Goal: Information Seeking & Learning: Learn about a topic

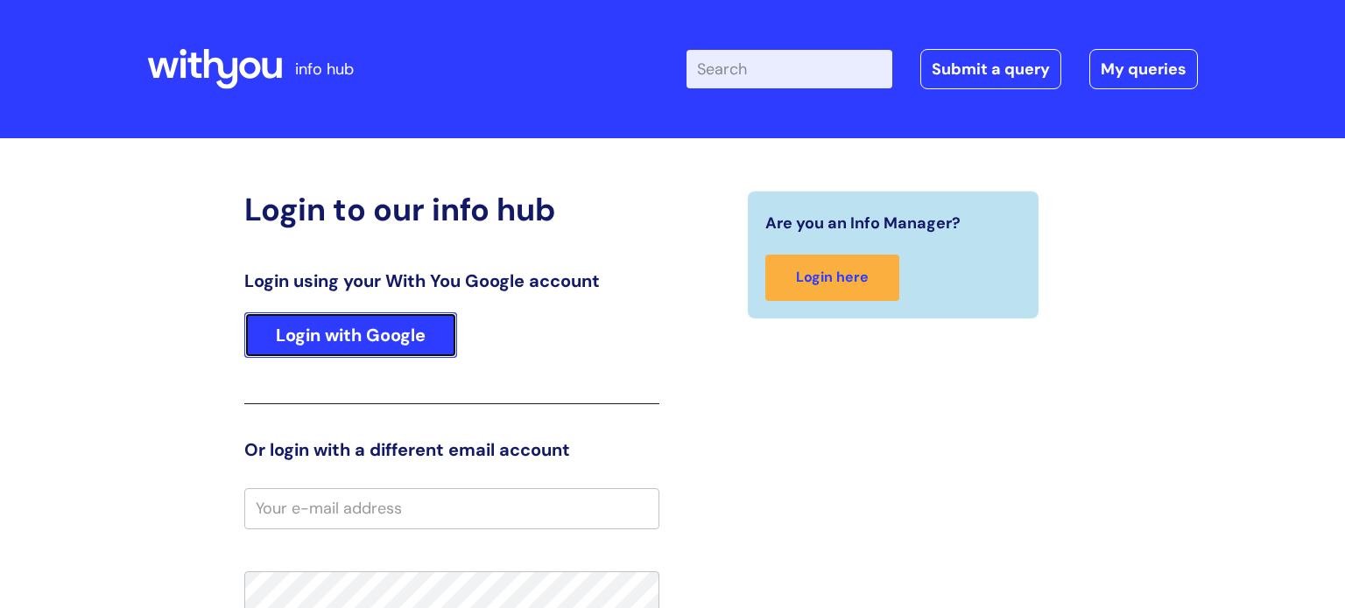
click at [358, 324] on link "Login with Google" at bounding box center [350, 335] width 213 height 46
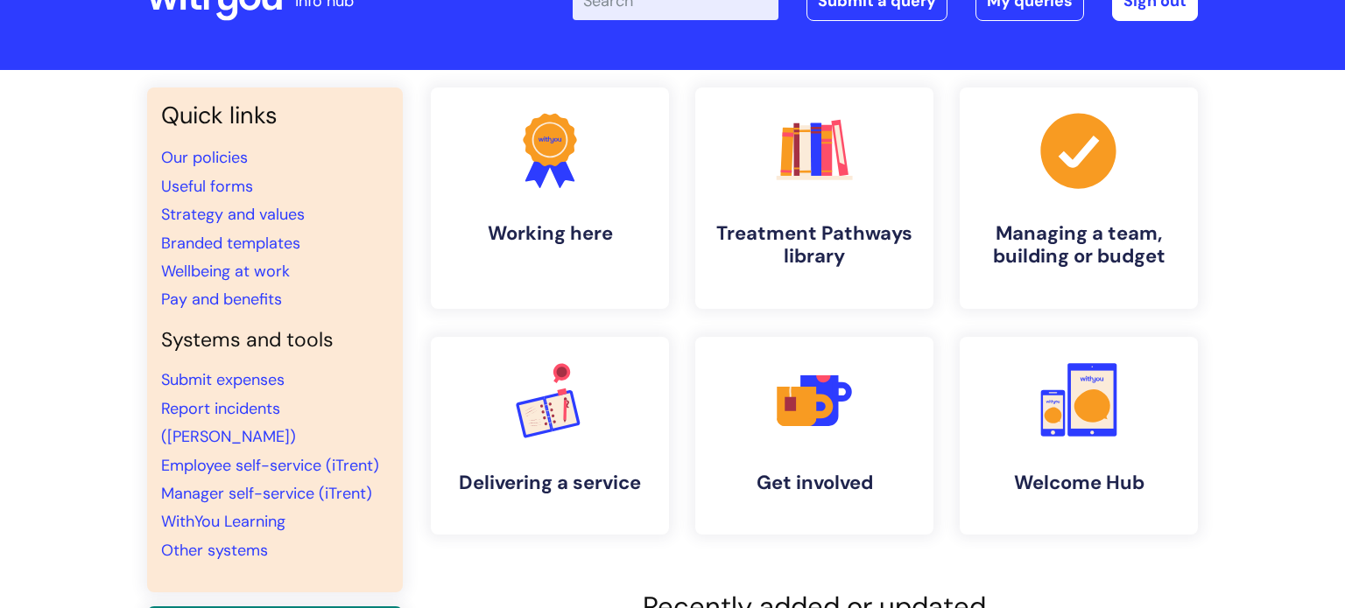
scroll to position [77, 0]
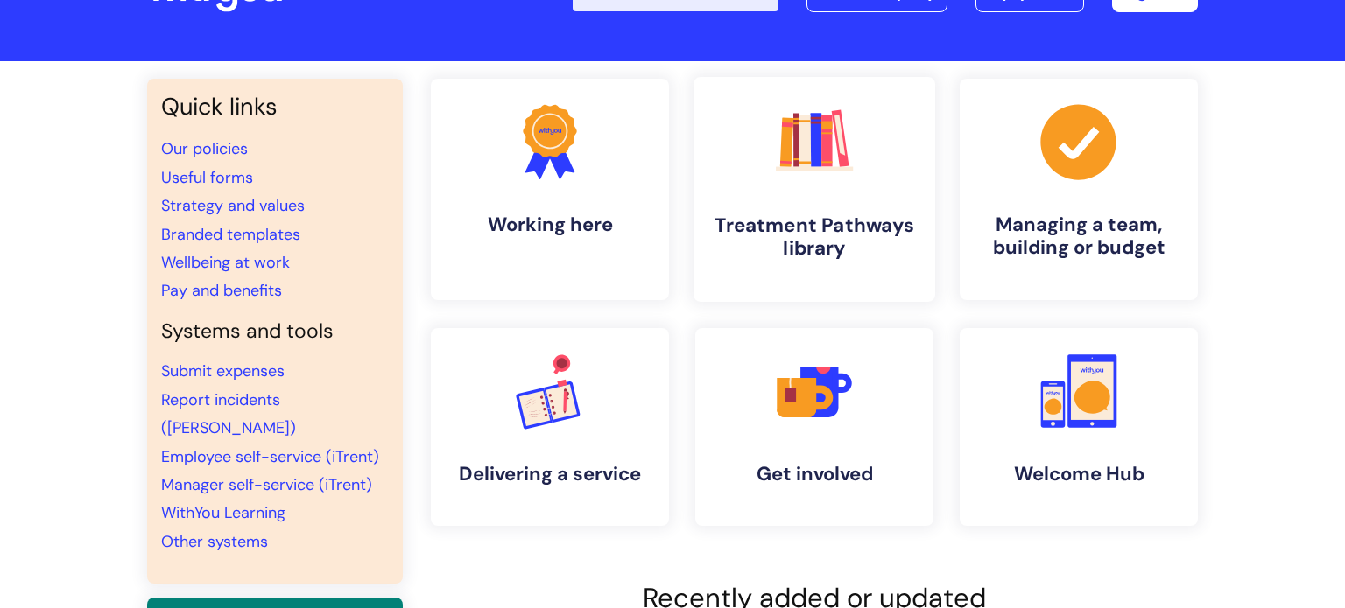
click at [798, 256] on h4 "Treatment Pathways library" at bounding box center [814, 237] width 214 height 47
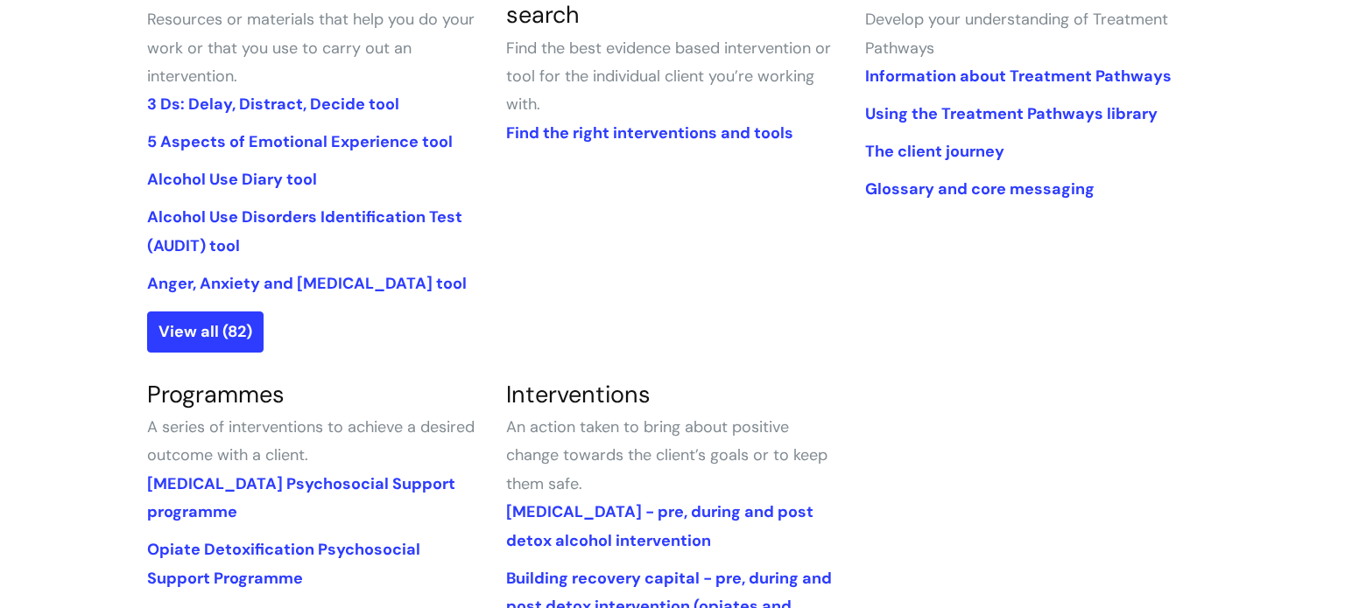
scroll to position [493, 0]
click at [359, 290] on link "Anger, Anxiety and Depression tool" at bounding box center [306, 284] width 319 height 21
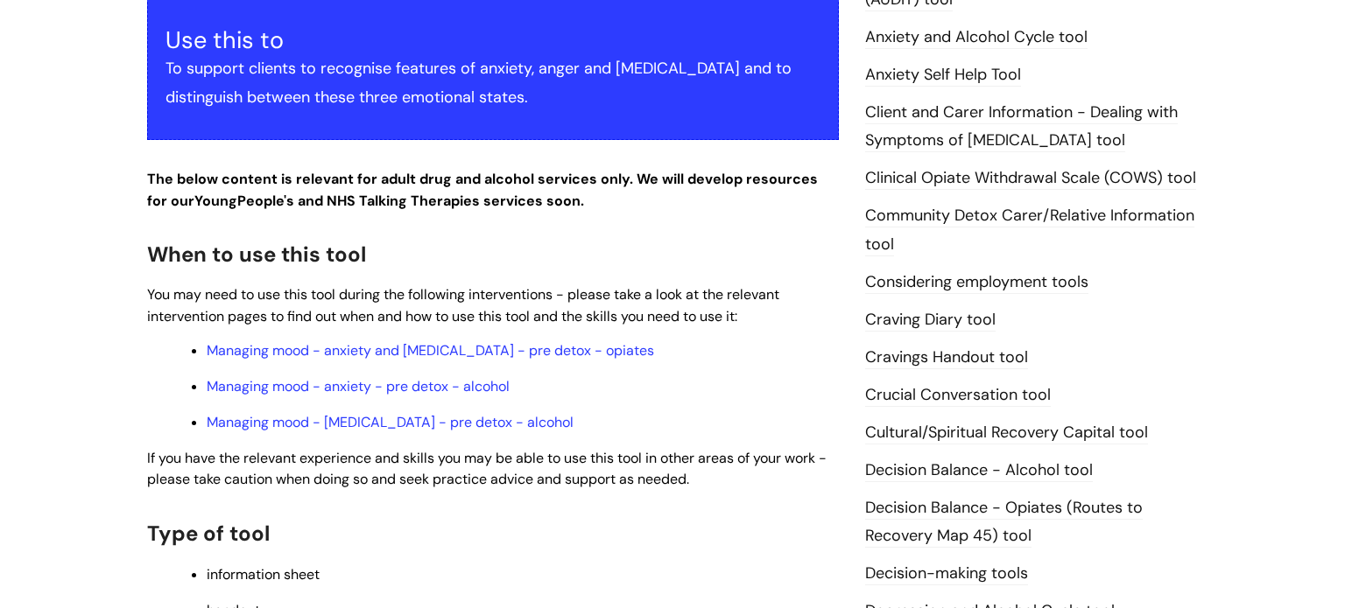
scroll to position [415, 0]
click at [419, 376] on link "Managing mood - anxiety - pre detox - alcohol" at bounding box center [358, 385] width 303 height 18
click at [460, 341] on link "Managing mood - anxiety and depression - pre detox - opiates" at bounding box center [430, 350] width 447 height 18
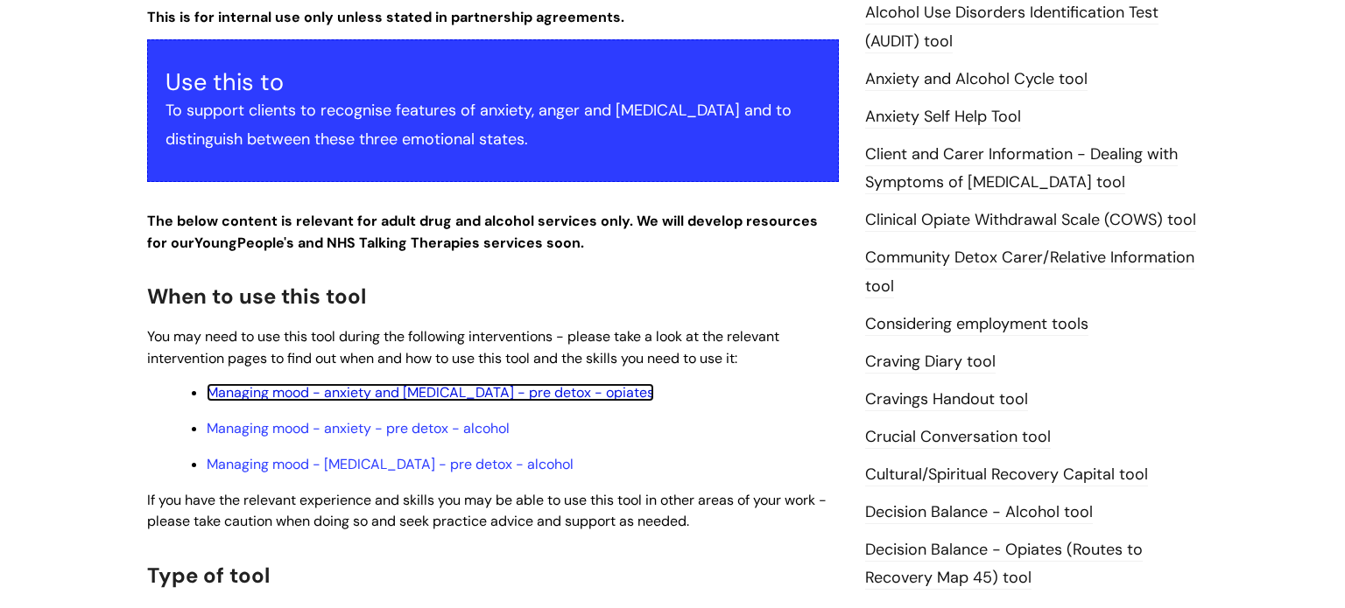
scroll to position [371, 0]
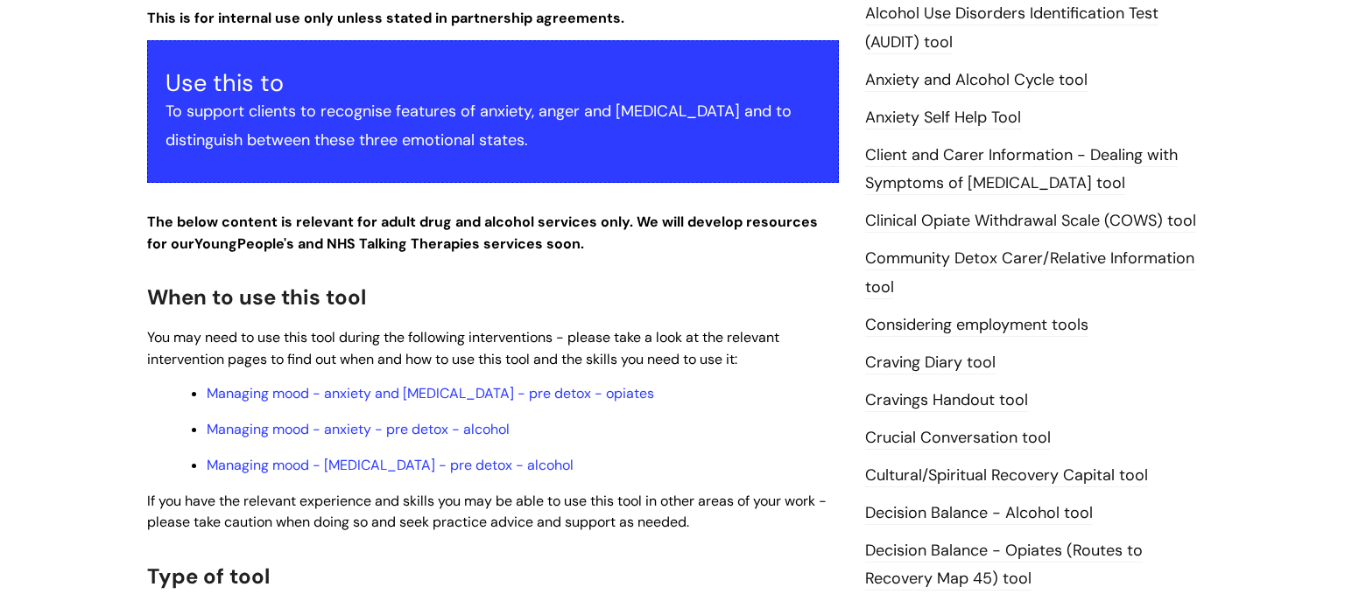
click at [1043, 81] on link "Anxiety and Alcohol Cycle tool" at bounding box center [976, 80] width 222 height 23
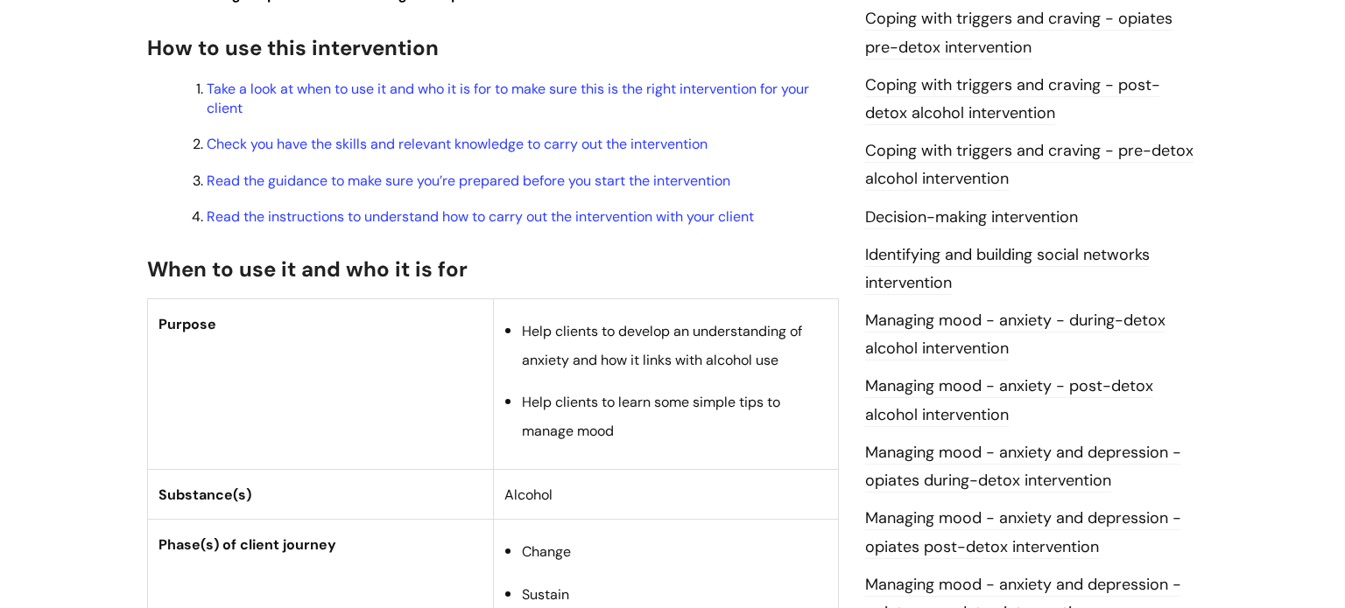
scroll to position [610, 0]
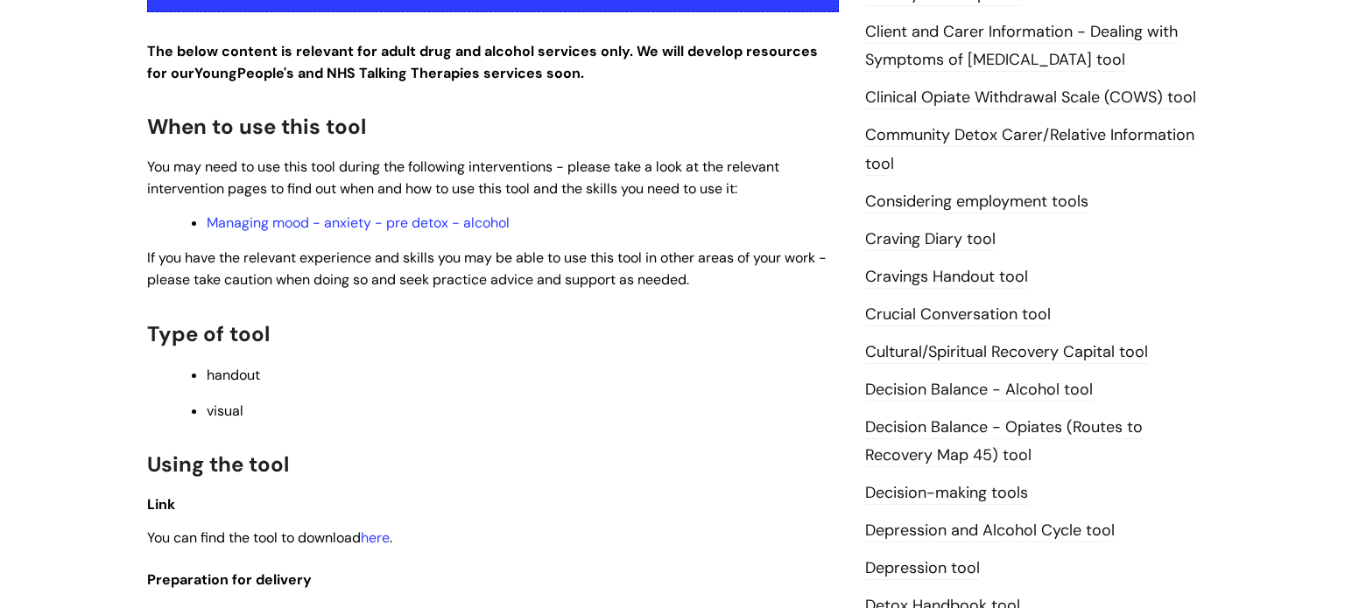
scroll to position [498, 0]
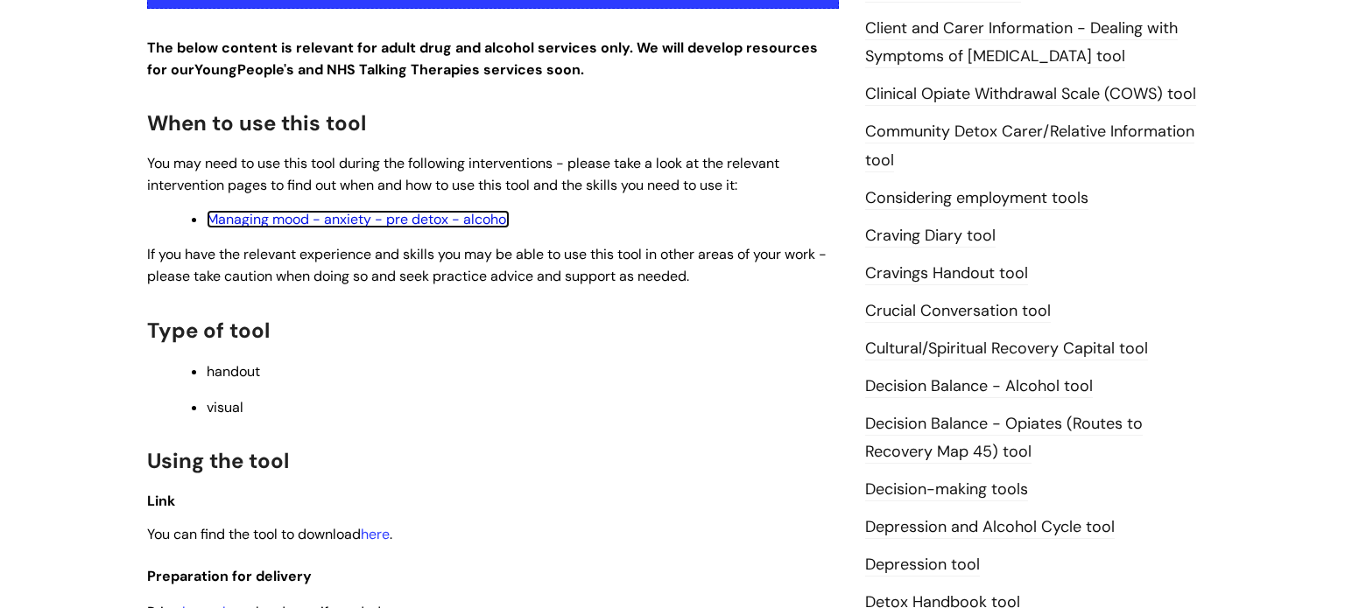
click at [391, 226] on link "Managing mood - anxiety - pre detox - alcohol" at bounding box center [358, 219] width 303 height 18
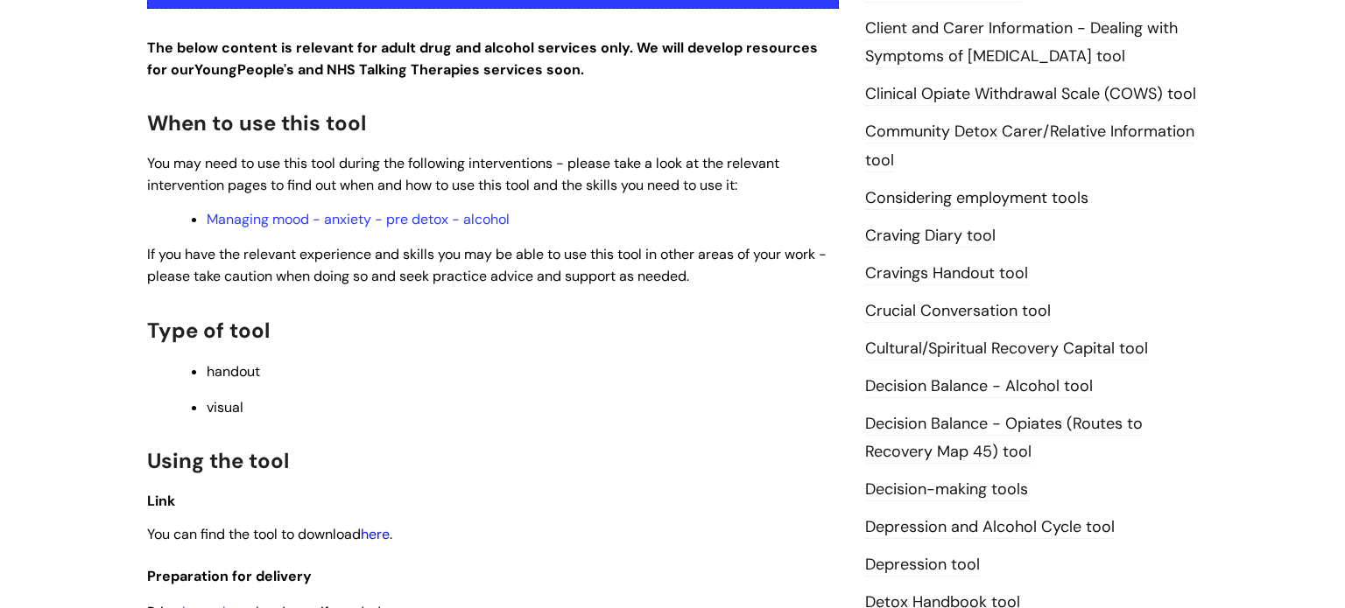
click at [381, 542] on link "here" at bounding box center [375, 534] width 29 height 18
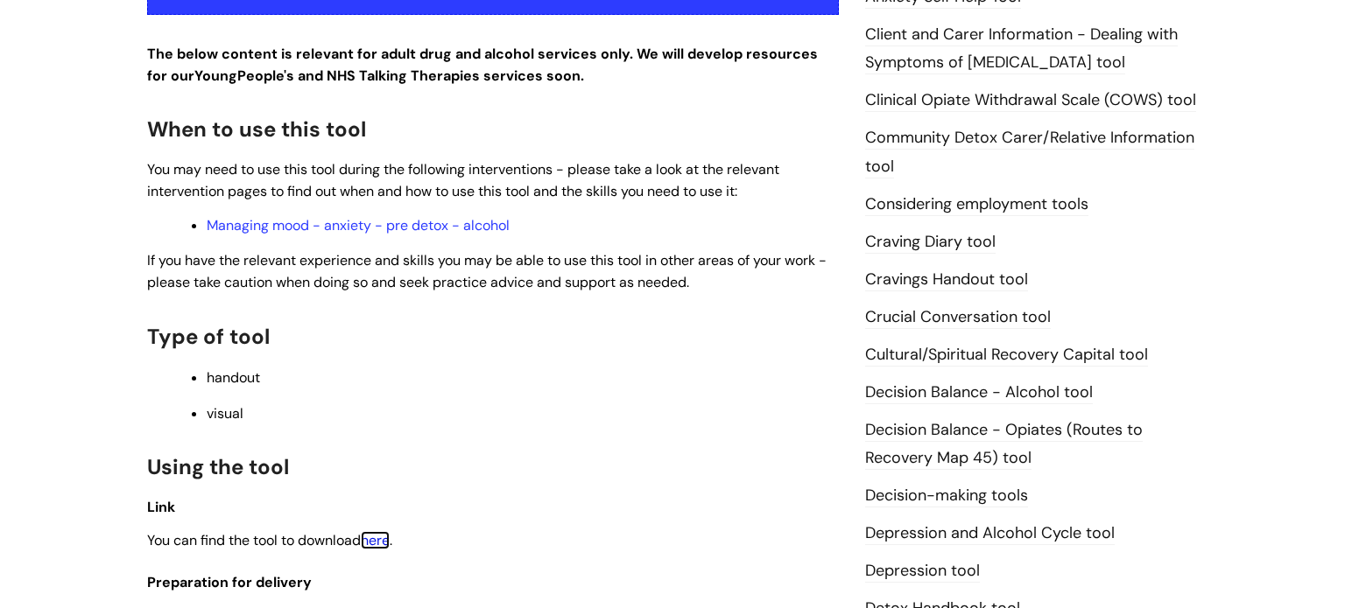
scroll to position [0, 0]
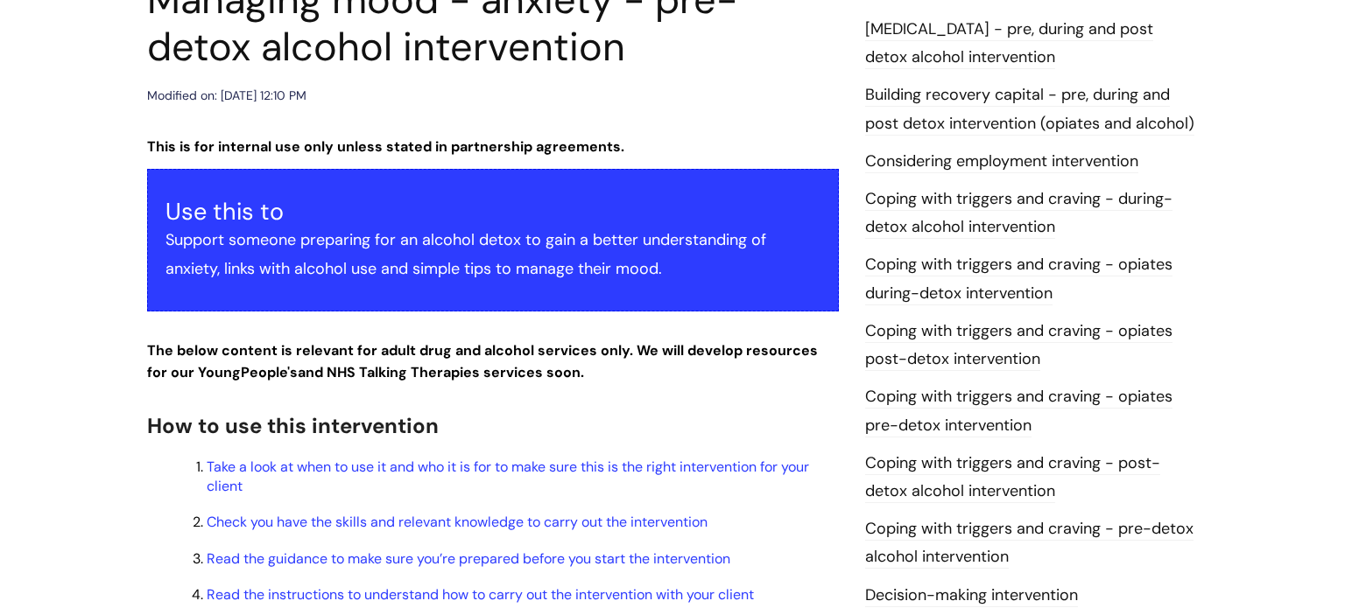
scroll to position [210, 0]
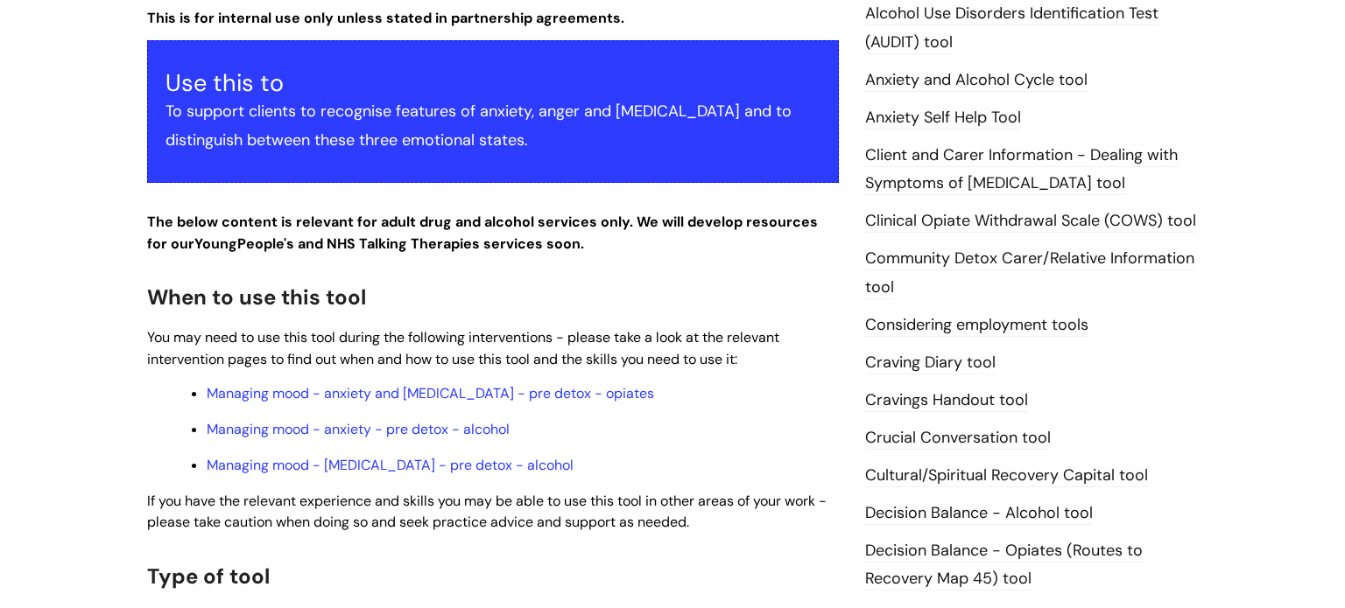
scroll to position [371, 0]
